Goal: Information Seeking & Learning: Learn about a topic

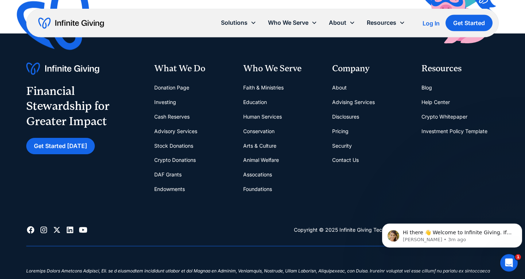
scroll to position [6392, 0]
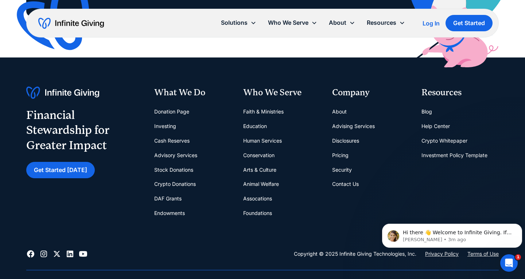
click at [161, 119] on link "Investing" at bounding box center [165, 126] width 22 height 15
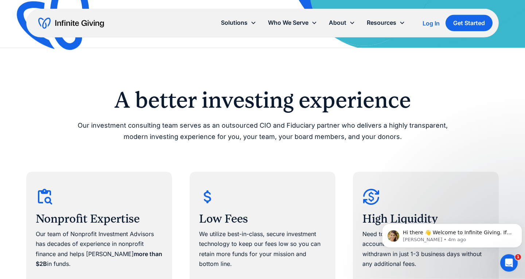
scroll to position [334, 0]
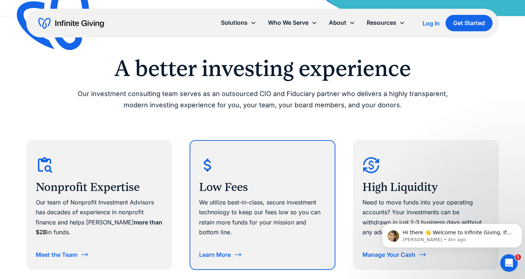
click at [210, 255] on div "Learn More" at bounding box center [215, 255] width 32 height 6
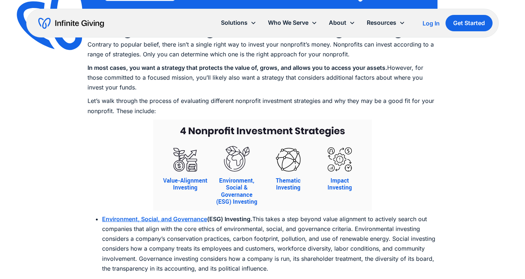
scroll to position [4872, 0]
